Goal: Information Seeking & Learning: Learn about a topic

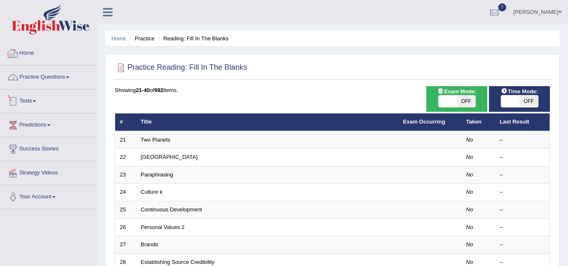
click at [31, 45] on link "Home" at bounding box center [48, 52] width 96 height 21
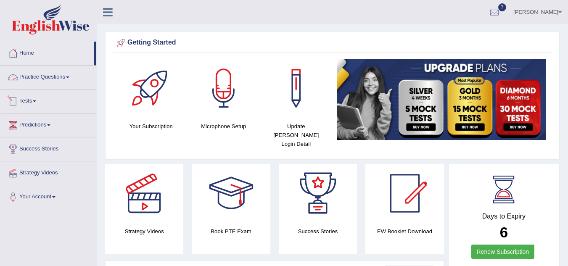
click at [47, 78] on link "Practice Questions" at bounding box center [48, 76] width 96 height 21
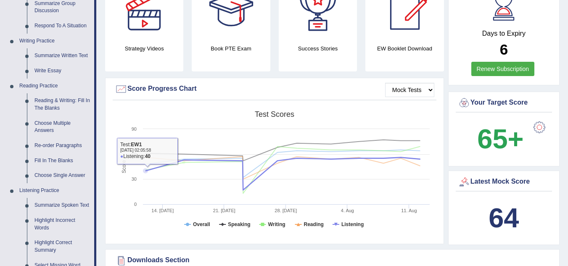
scroll to position [168, 0]
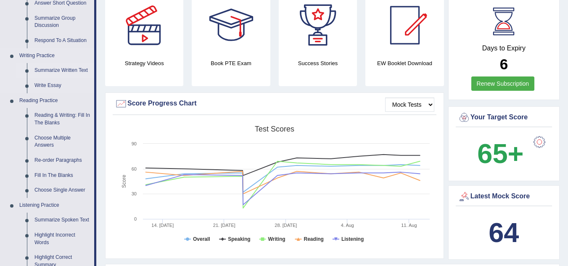
click at [61, 72] on link "Summarize Written Text" at bounding box center [63, 70] width 64 height 15
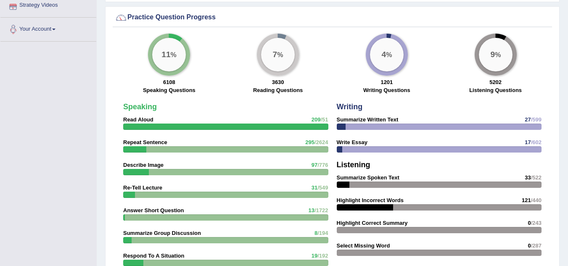
scroll to position [573, 0]
